Goal: Check status

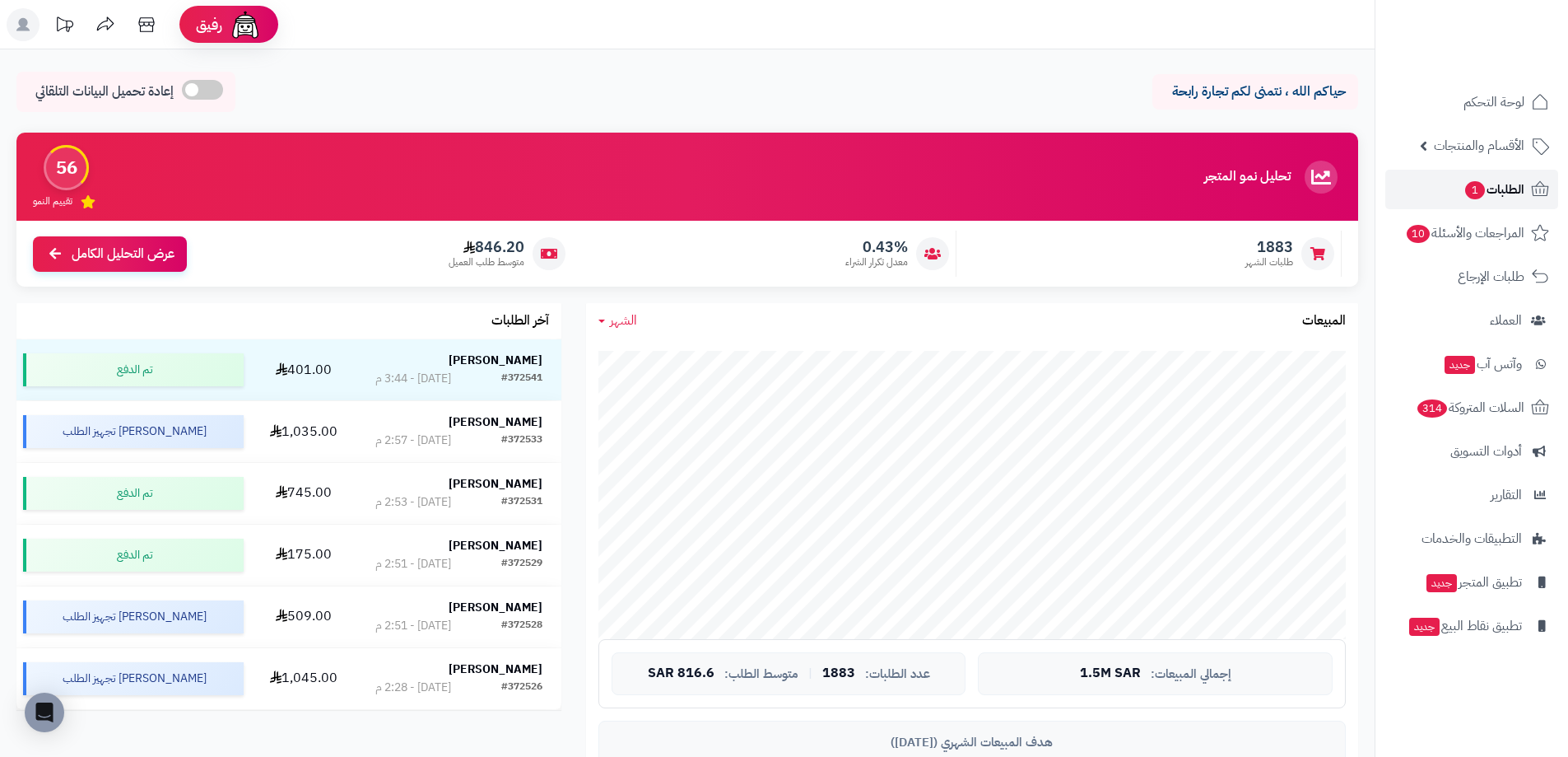
click at [1495, 197] on span "الطلبات 1" at bounding box center [1494, 190] width 61 height 23
